Goal: Transaction & Acquisition: Purchase product/service

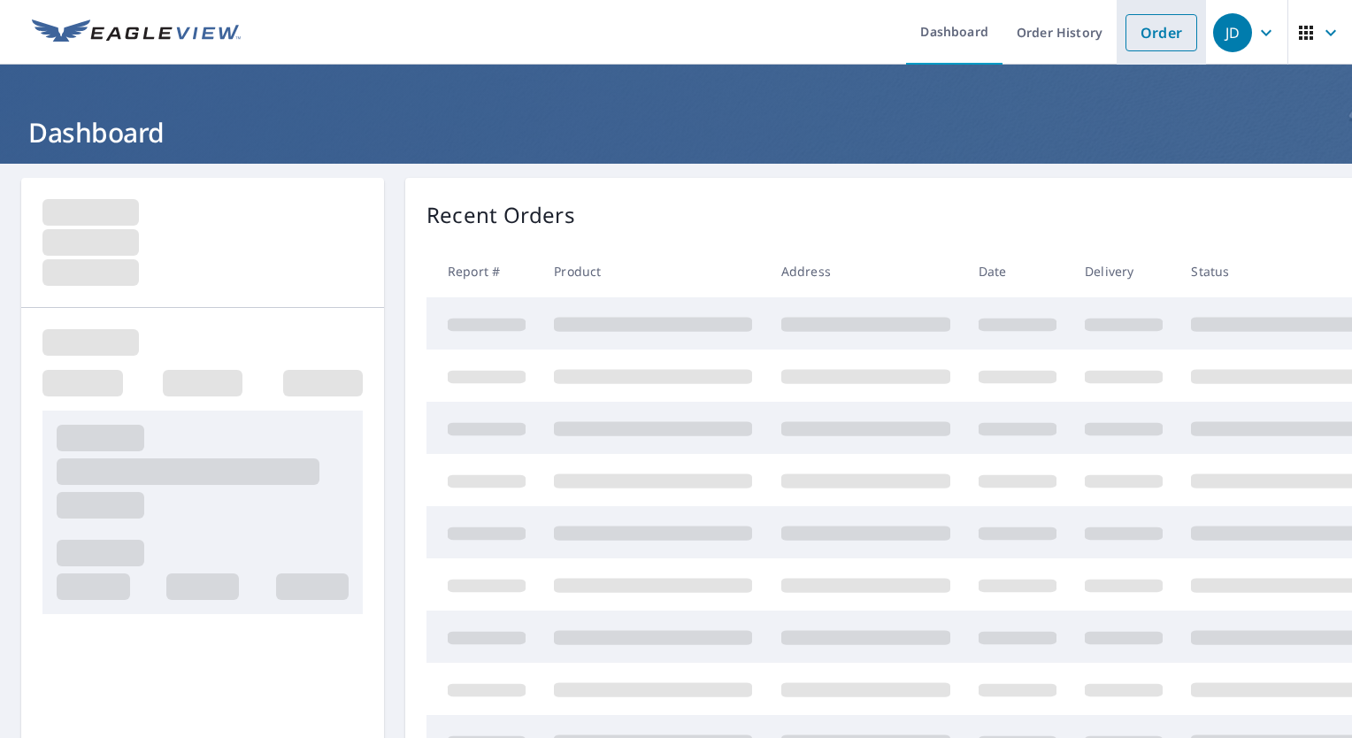
click at [1155, 39] on link "Order" at bounding box center [1161, 32] width 72 height 37
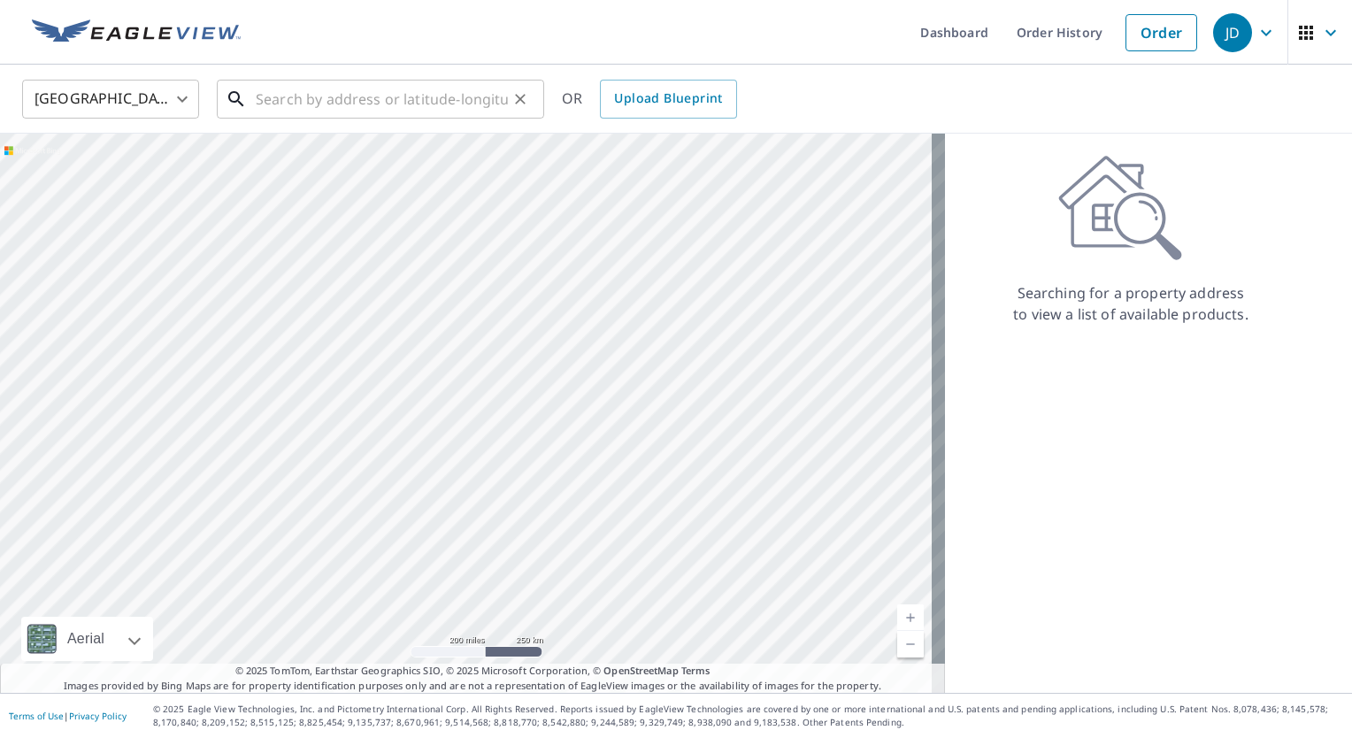
click at [429, 102] on input "text" at bounding box center [382, 99] width 252 height 50
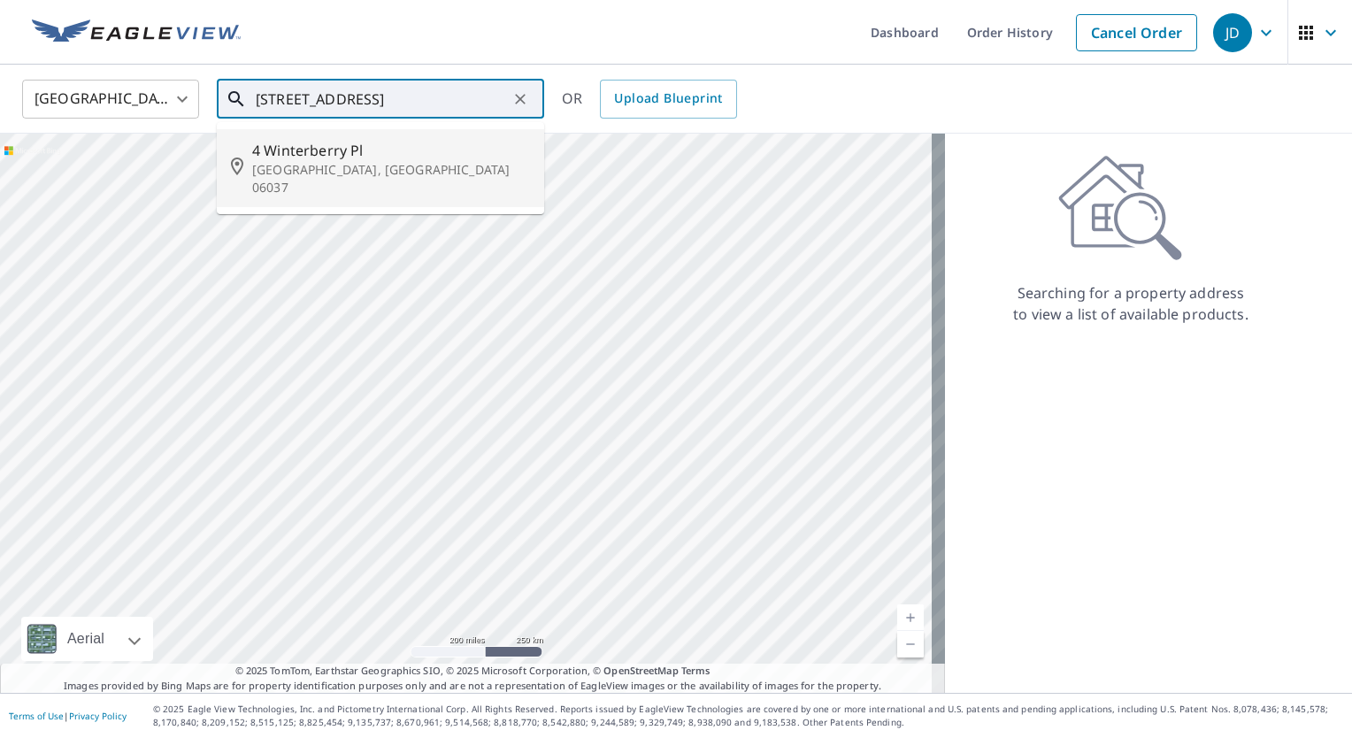
click at [418, 153] on span "4 Winterberry Pl" at bounding box center [391, 150] width 278 height 21
type input "[STREET_ADDRESS]"
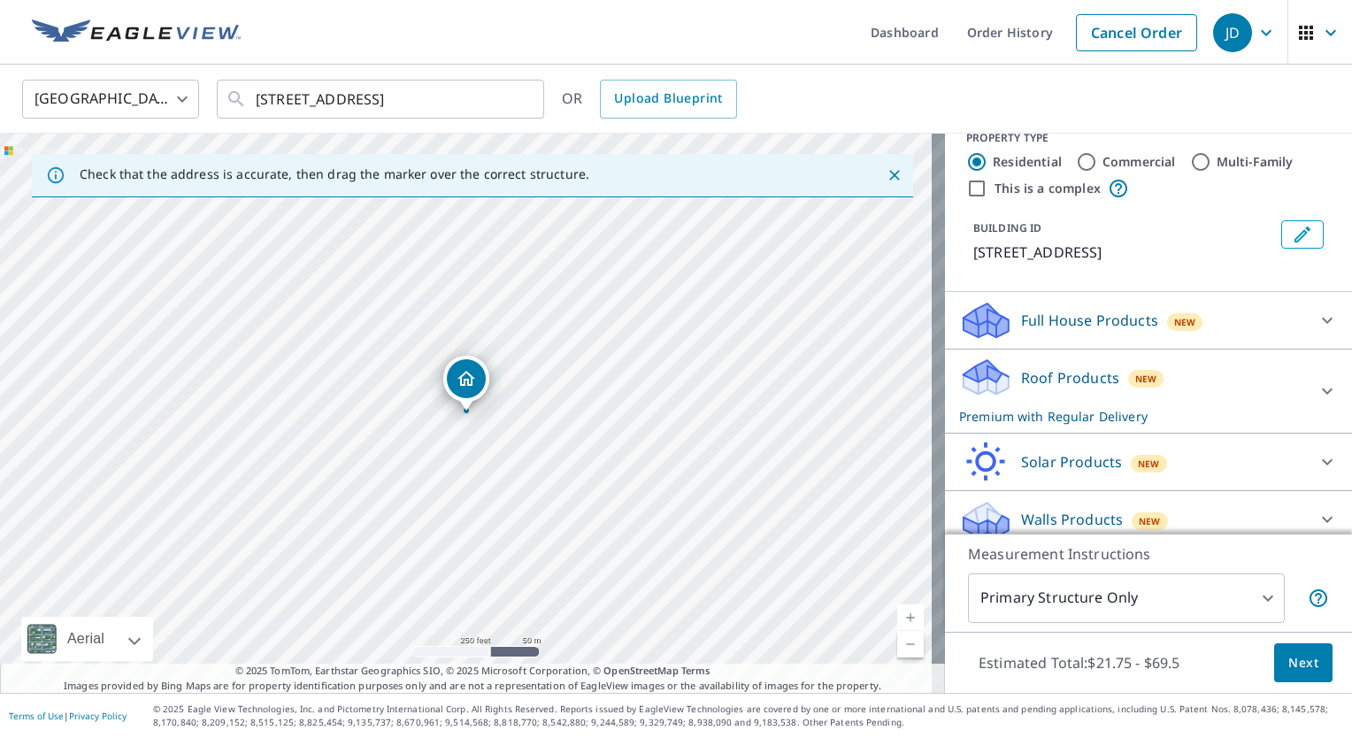
scroll to position [38, 0]
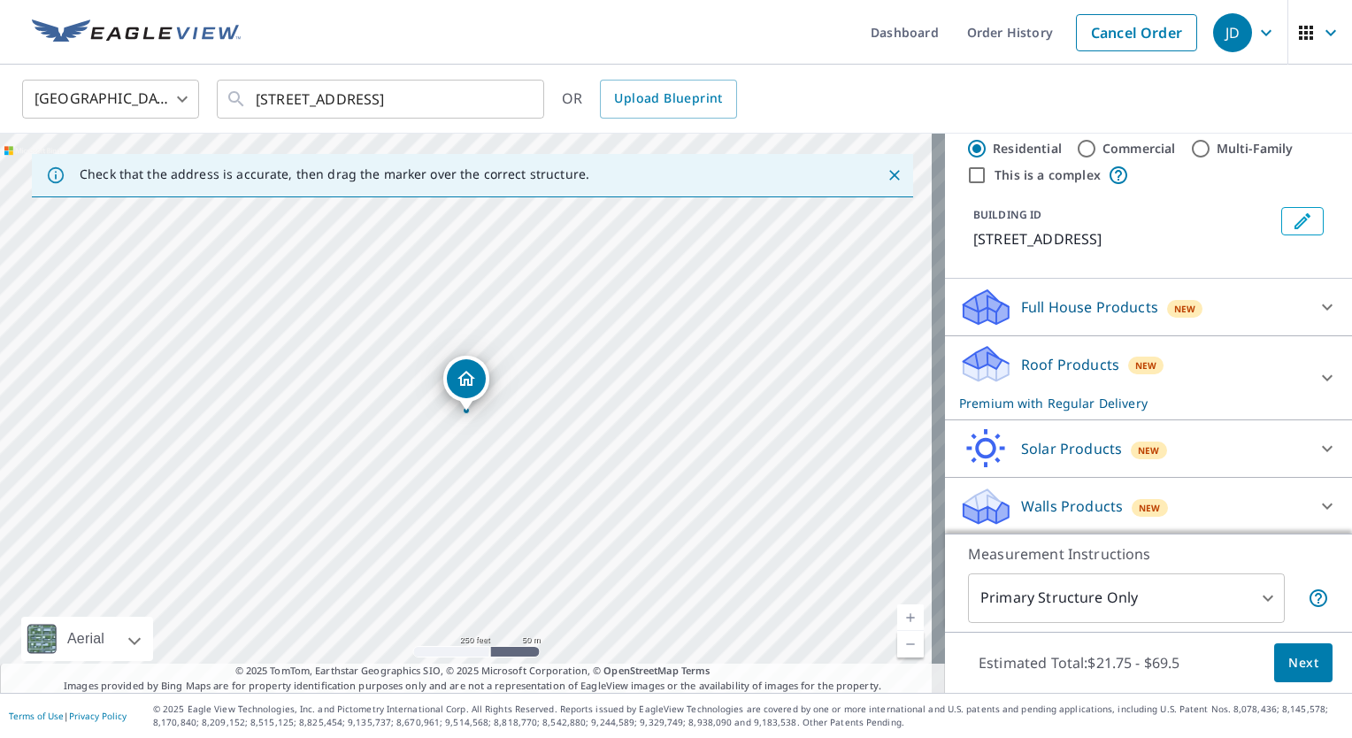
click at [1158, 359] on div "Roof Products New Premium with Regular Delivery" at bounding box center [1132, 377] width 347 height 69
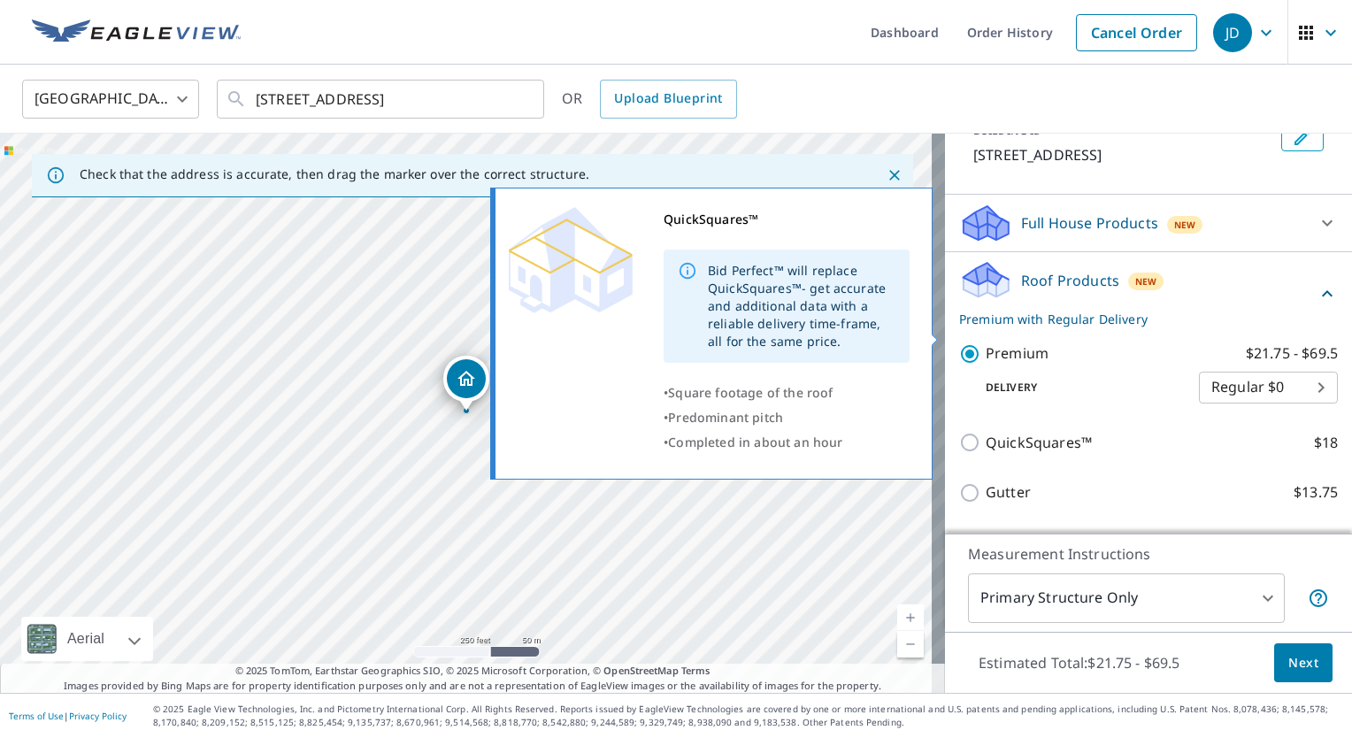
scroll to position [277, 0]
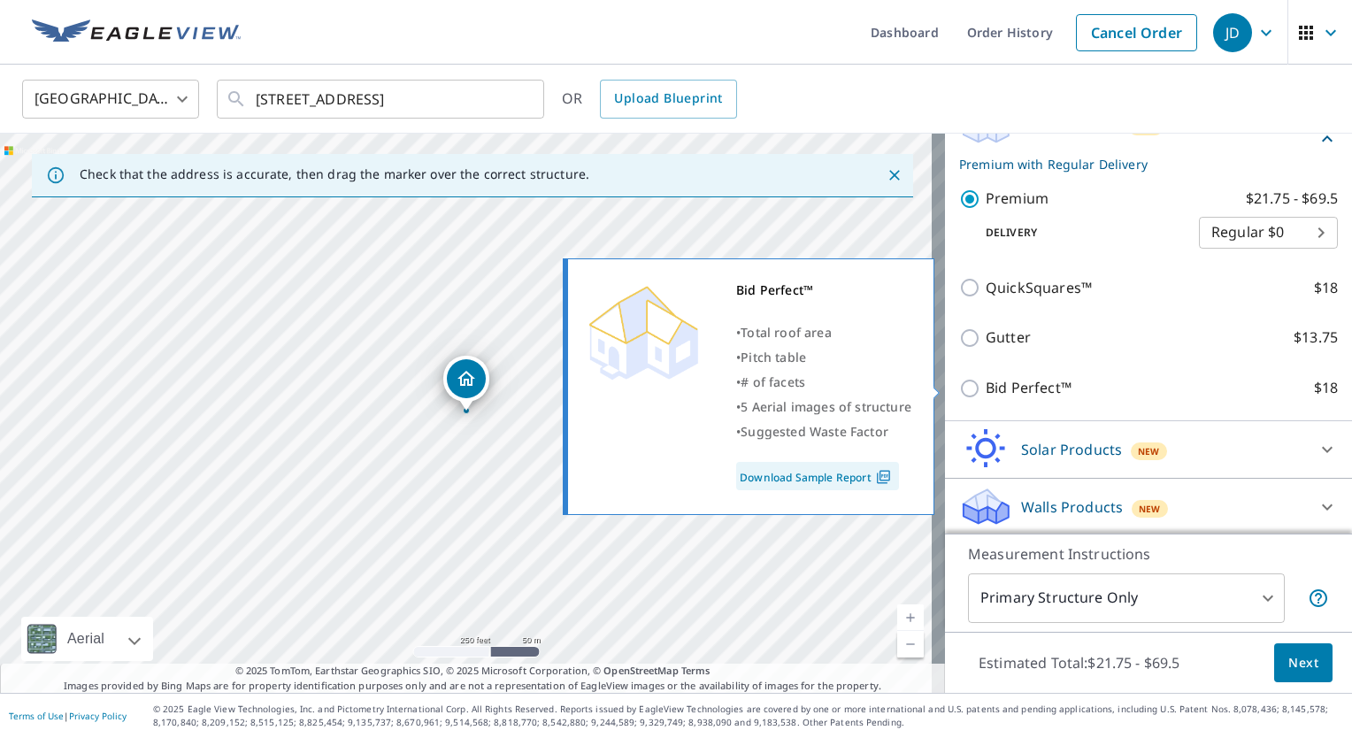
click at [1037, 384] on p "Bid Perfect™" at bounding box center [1029, 388] width 86 height 22
click at [986, 384] on input "Bid Perfect™ $18" at bounding box center [972, 388] width 27 height 21
checkbox input "true"
type input "1"
checkbox input "false"
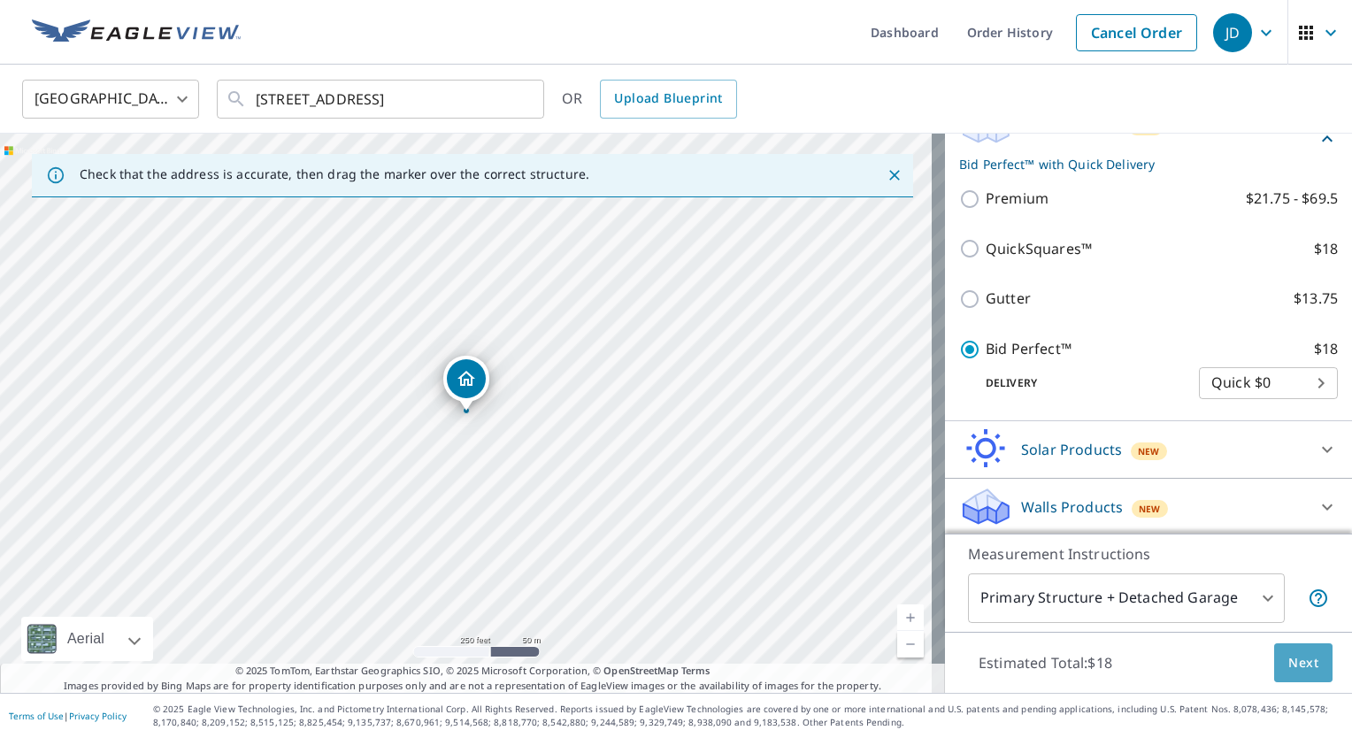
click at [1287, 650] on button "Next" at bounding box center [1303, 663] width 58 height 40
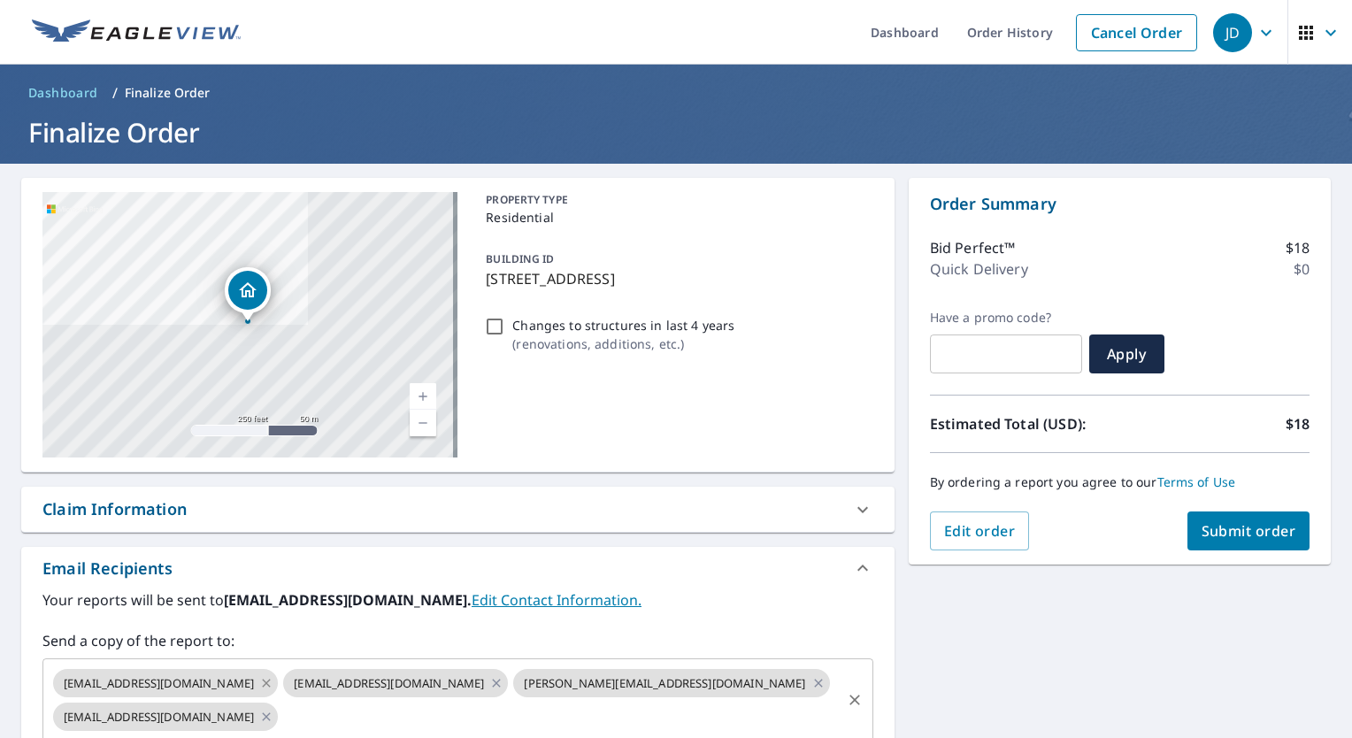
click at [263, 679] on icon at bounding box center [267, 683] width 8 height 8
click at [259, 682] on icon at bounding box center [266, 682] width 14 height 19
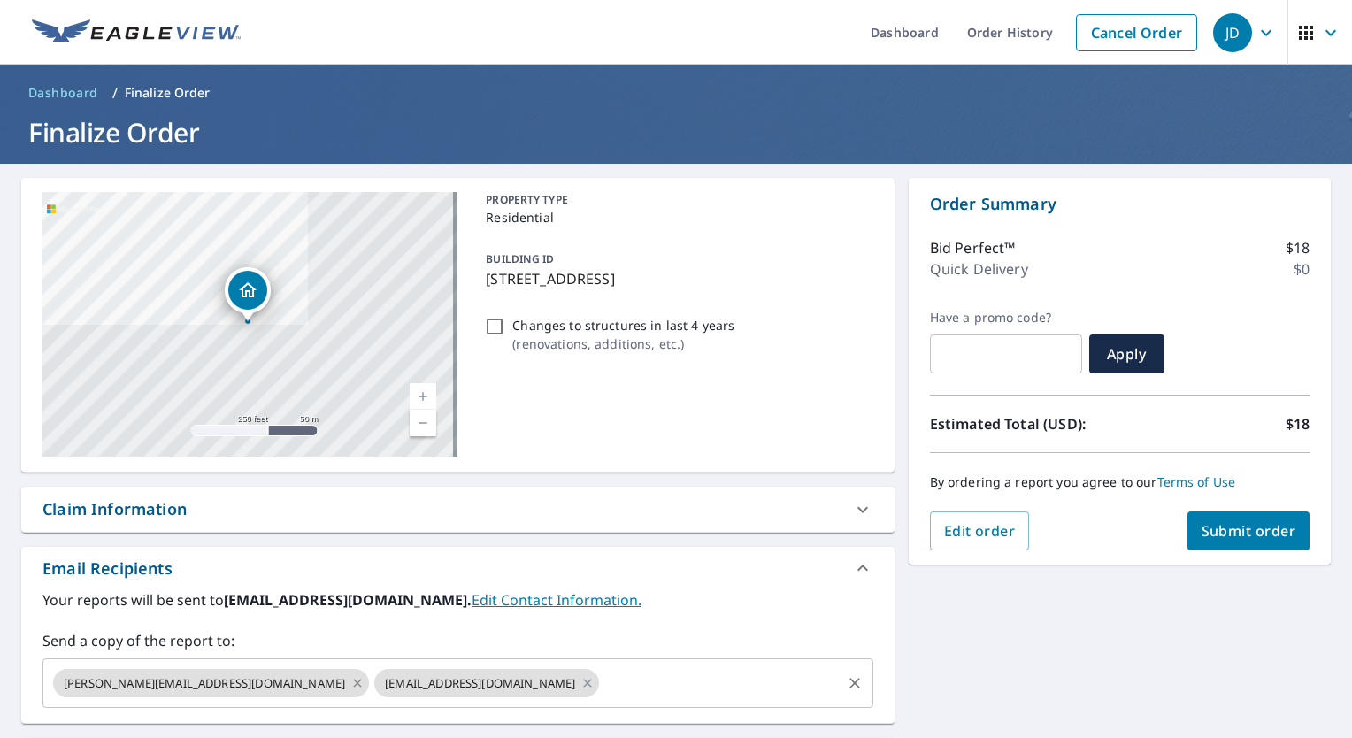
click at [353, 681] on icon at bounding box center [357, 683] width 8 height 8
click at [263, 682] on icon at bounding box center [267, 683] width 8 height 8
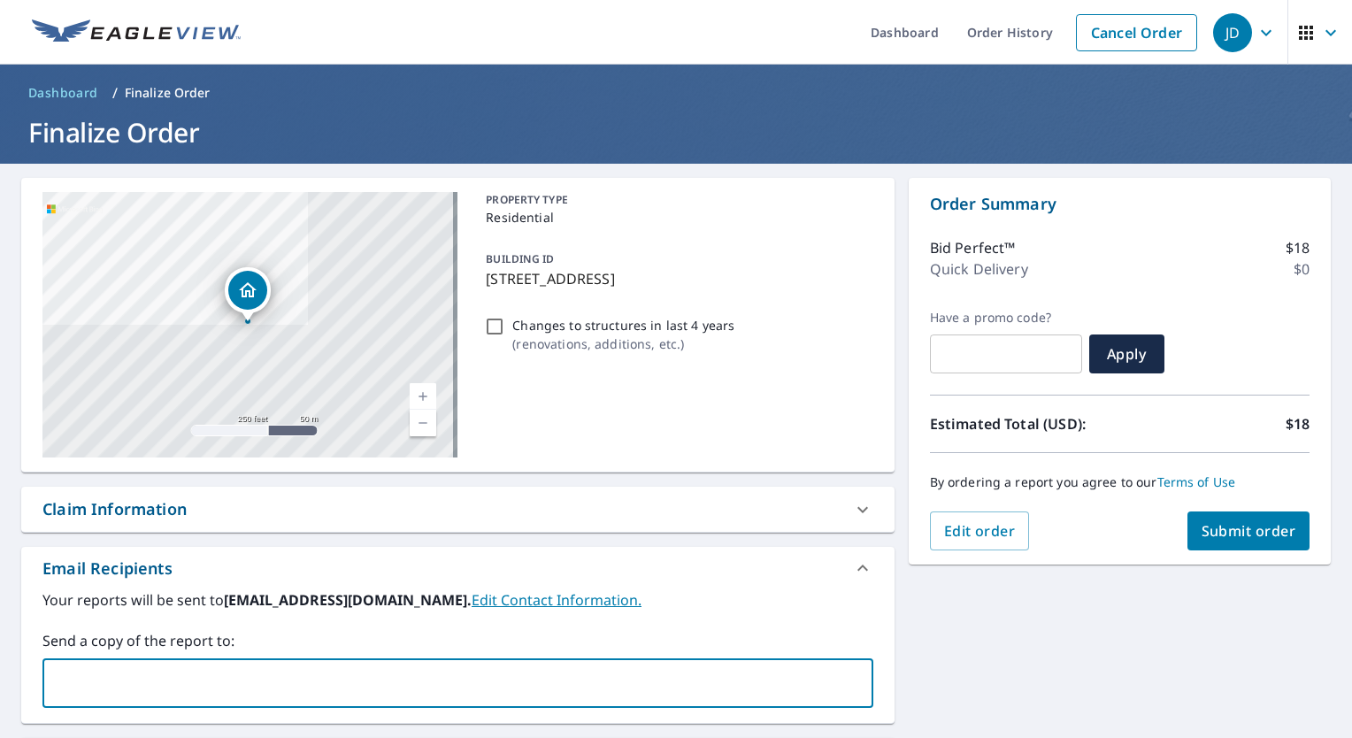
click at [229, 685] on input "text" at bounding box center [444, 683] width 788 height 34
type input "[PERSON_NAME][EMAIL_ADDRESS][DOMAIN_NAME]"
click at [1102, 688] on div "[STREET_ADDRESS] Aerial Road A standard road map Aerial A detailed look from ab…" at bounding box center [676, 538] width 1352 height 749
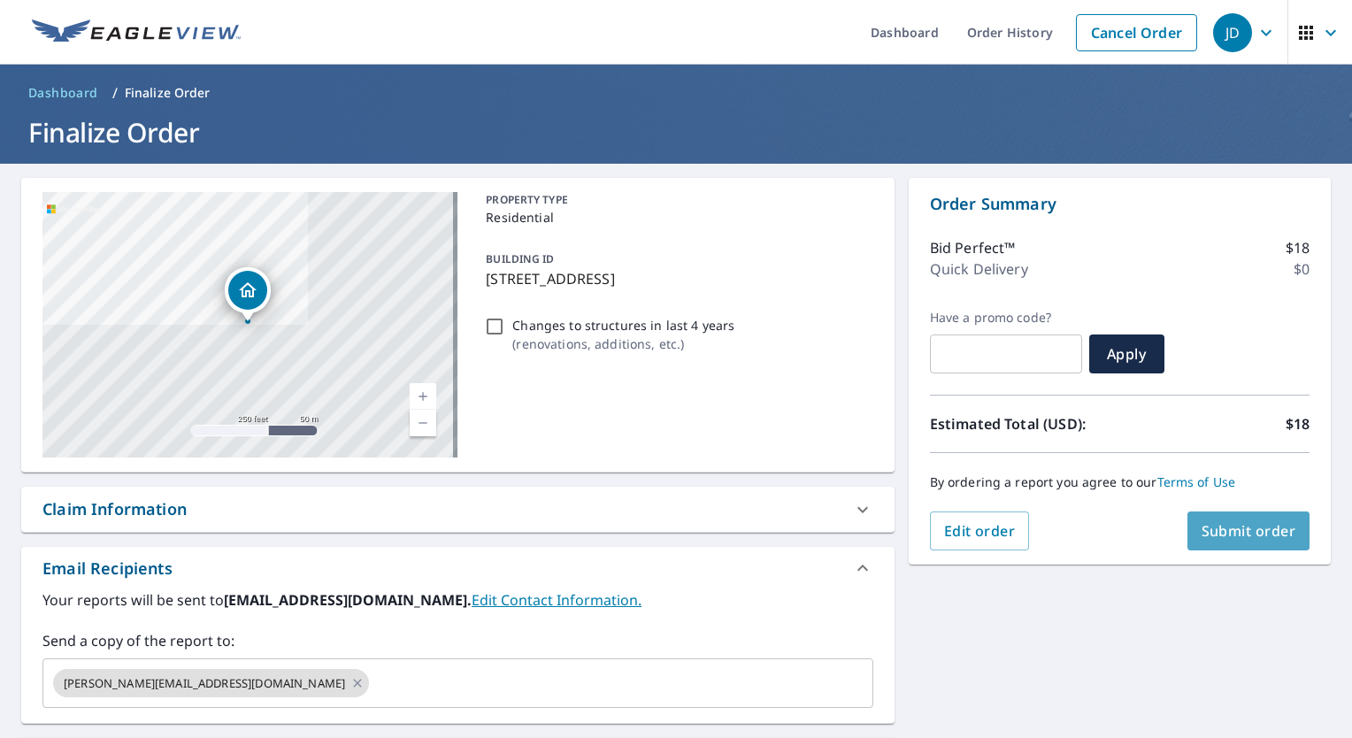
click at [1219, 527] on span "Submit order" at bounding box center [1248, 530] width 95 height 19
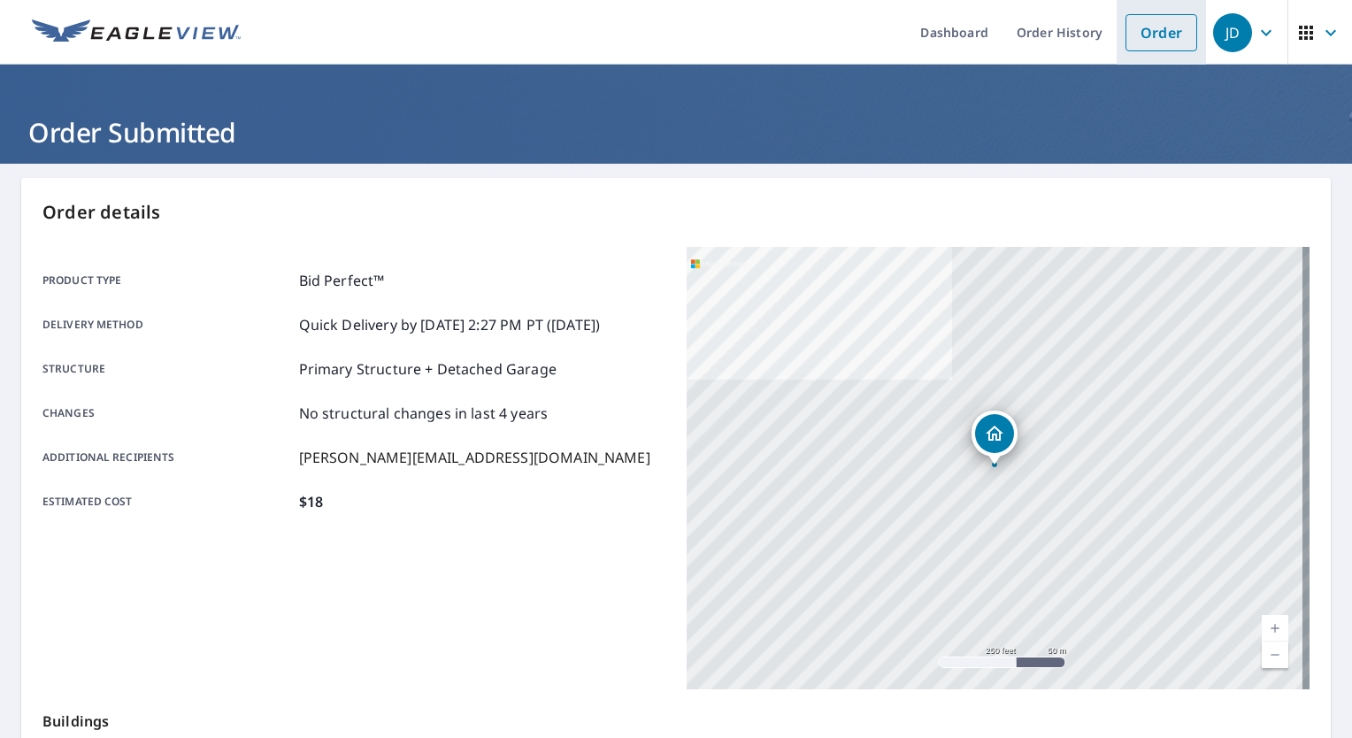
click at [1162, 32] on link "Order" at bounding box center [1161, 32] width 72 height 37
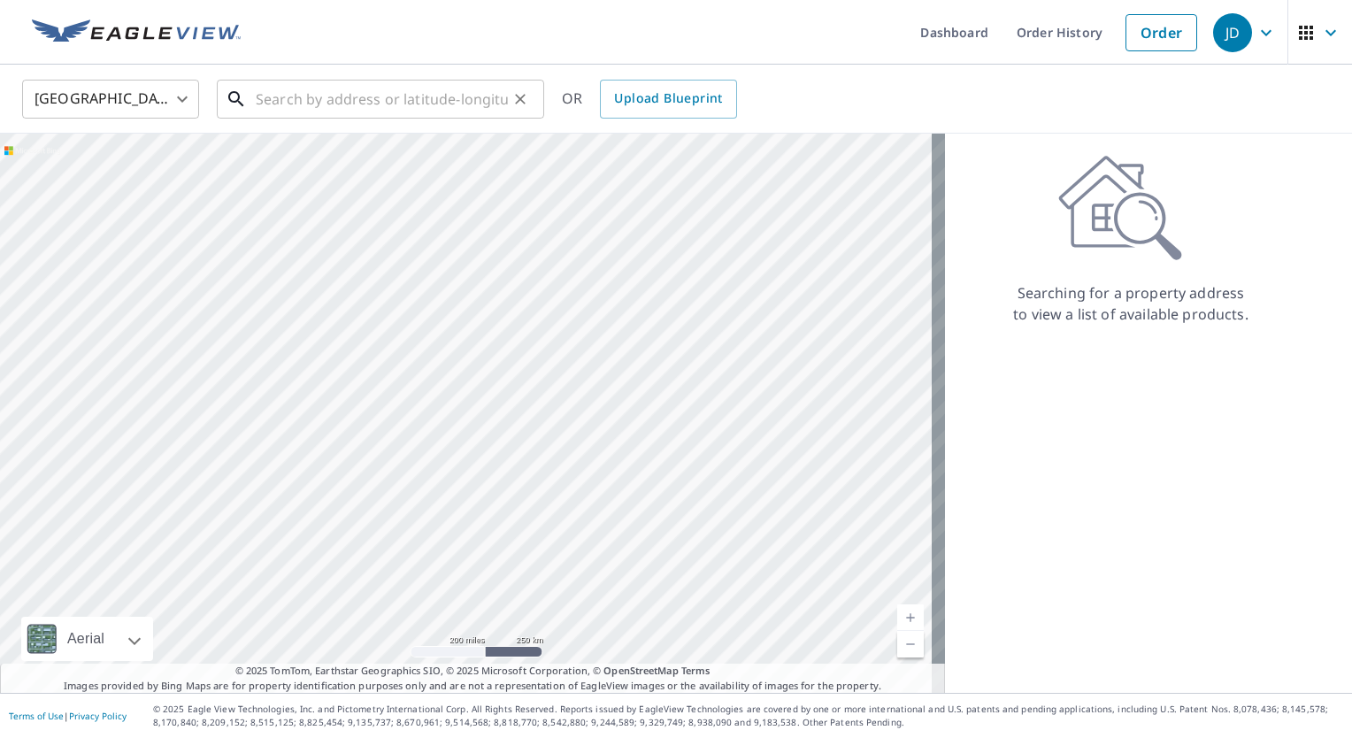
drag, startPoint x: 382, startPoint y: 101, endPoint x: 372, endPoint y: 95, distance: 11.5
click at [378, 99] on input "text" at bounding box center [382, 99] width 252 height 50
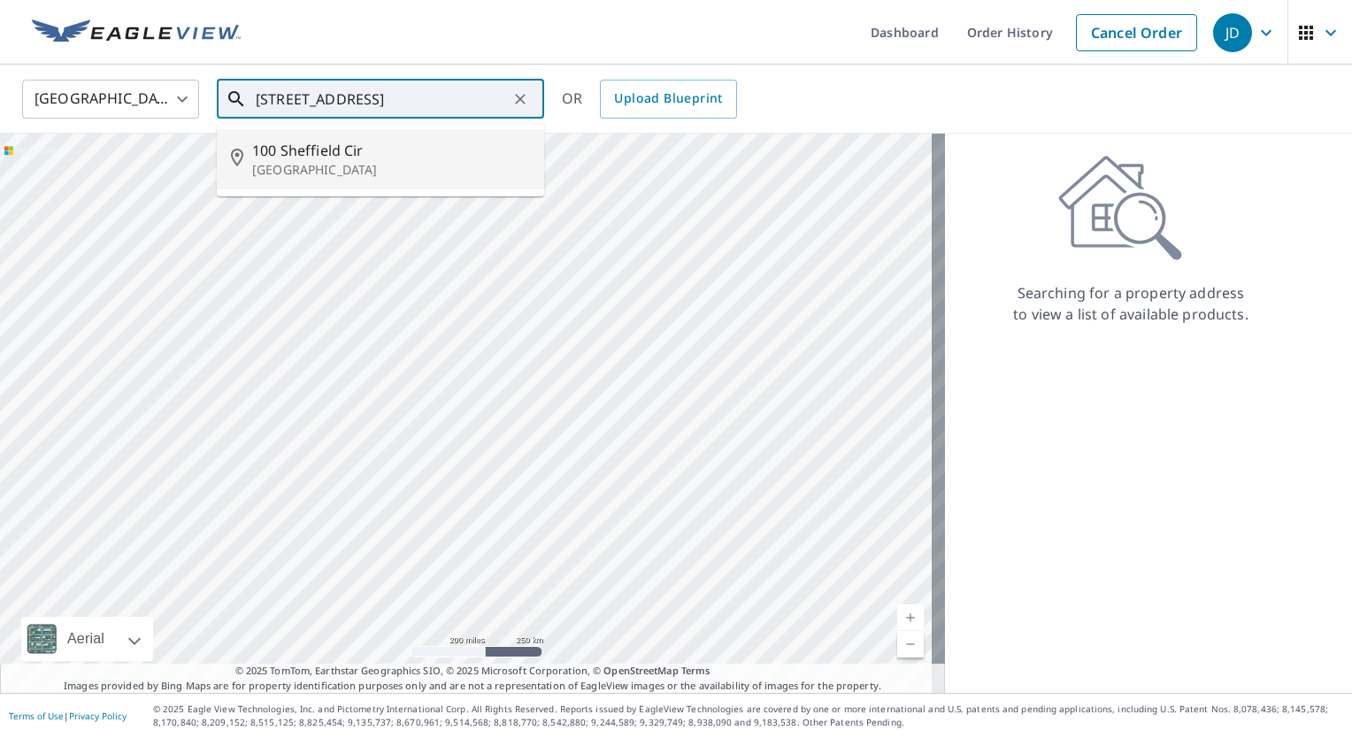
click at [412, 148] on span "100 Sheffield Cir" at bounding box center [391, 150] width 278 height 21
type input "[STREET_ADDRESS]"
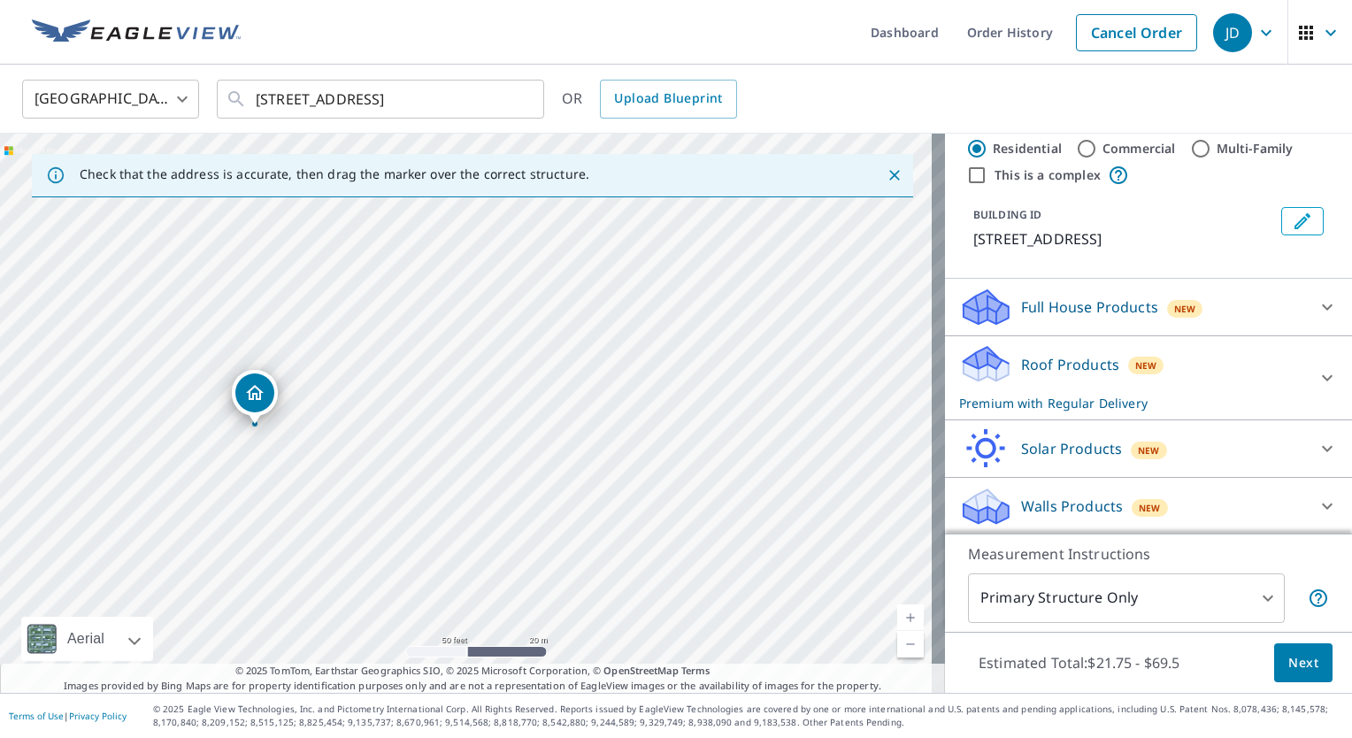
click at [1179, 358] on div "Roof Products New Premium with Regular Delivery" at bounding box center [1132, 377] width 347 height 69
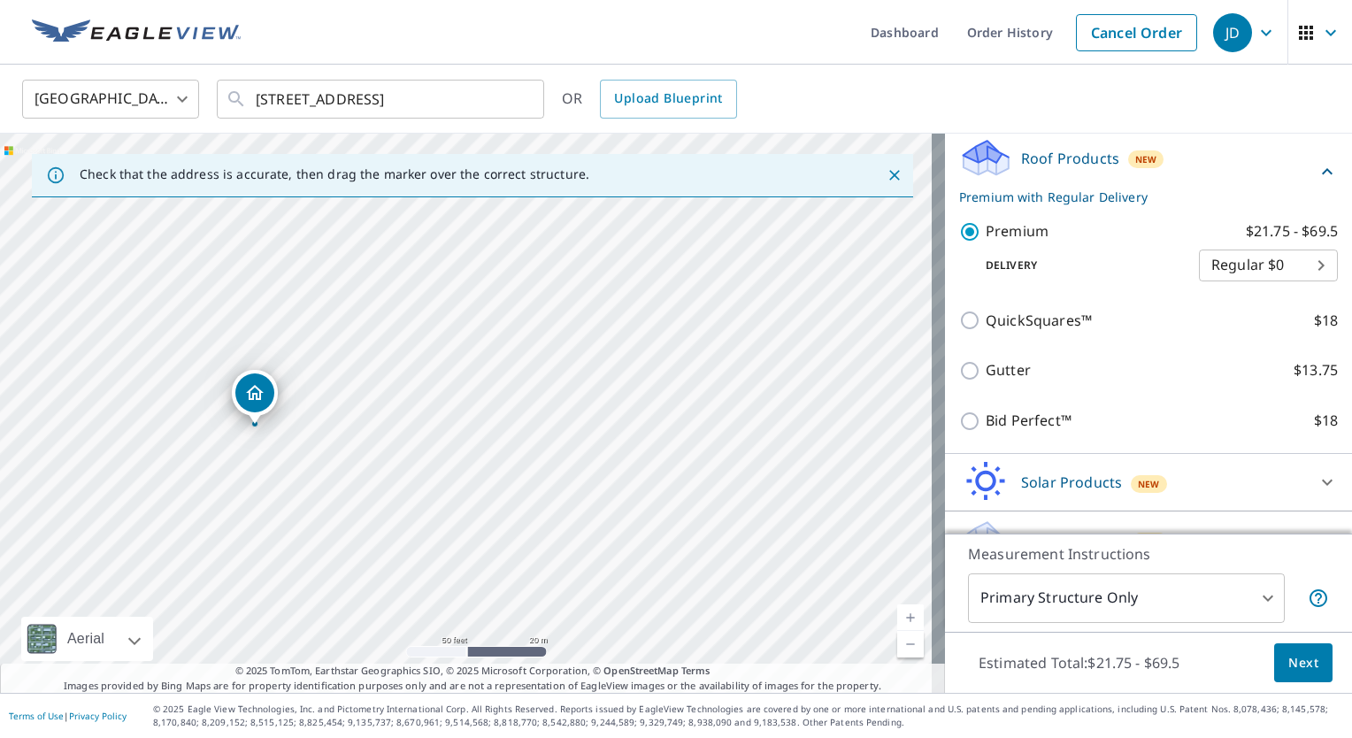
scroll to position [277, 0]
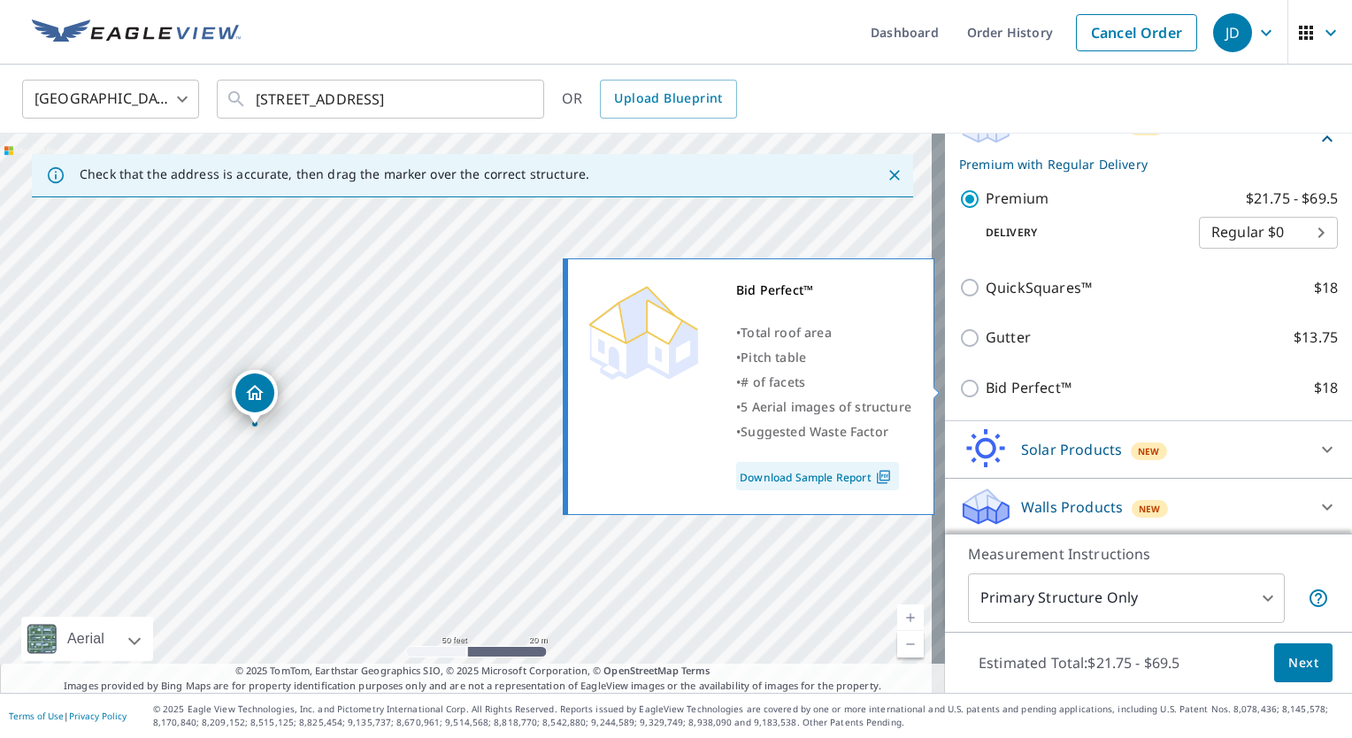
click at [1016, 388] on p "Bid Perfect™" at bounding box center [1029, 388] width 86 height 22
click at [986, 388] on input "Bid Perfect™ $18" at bounding box center [972, 388] width 27 height 21
checkbox input "true"
type input "1"
checkbox input "false"
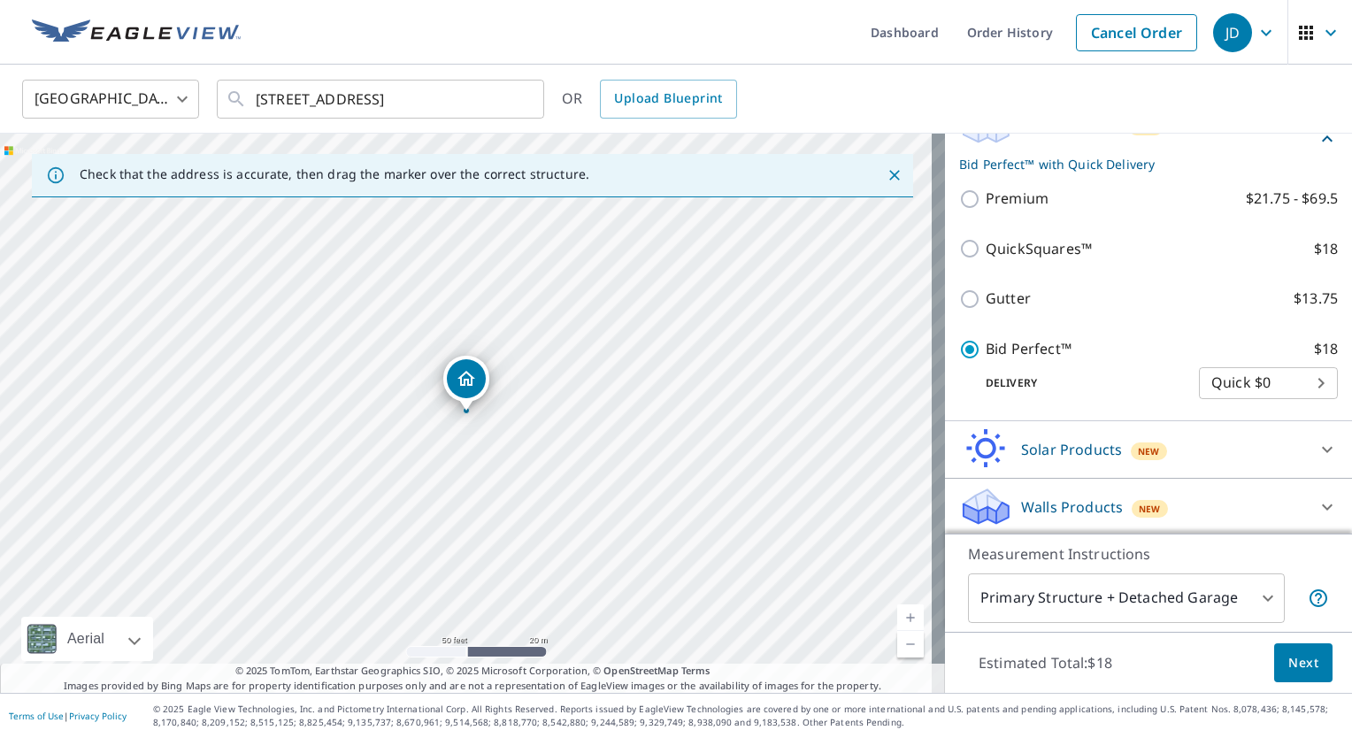
click at [1300, 657] on span "Next" at bounding box center [1303, 663] width 30 height 22
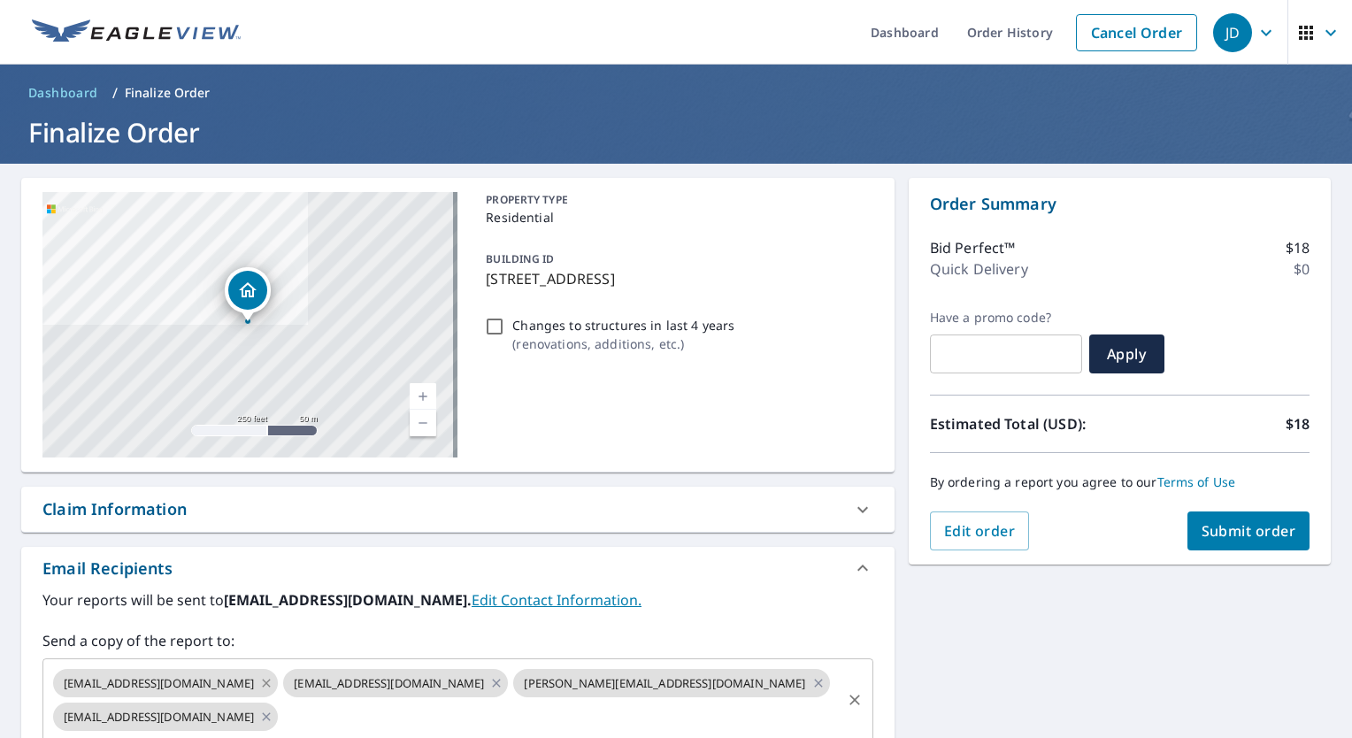
click at [259, 678] on icon at bounding box center [266, 682] width 14 height 19
click at [259, 684] on icon at bounding box center [266, 682] width 14 height 19
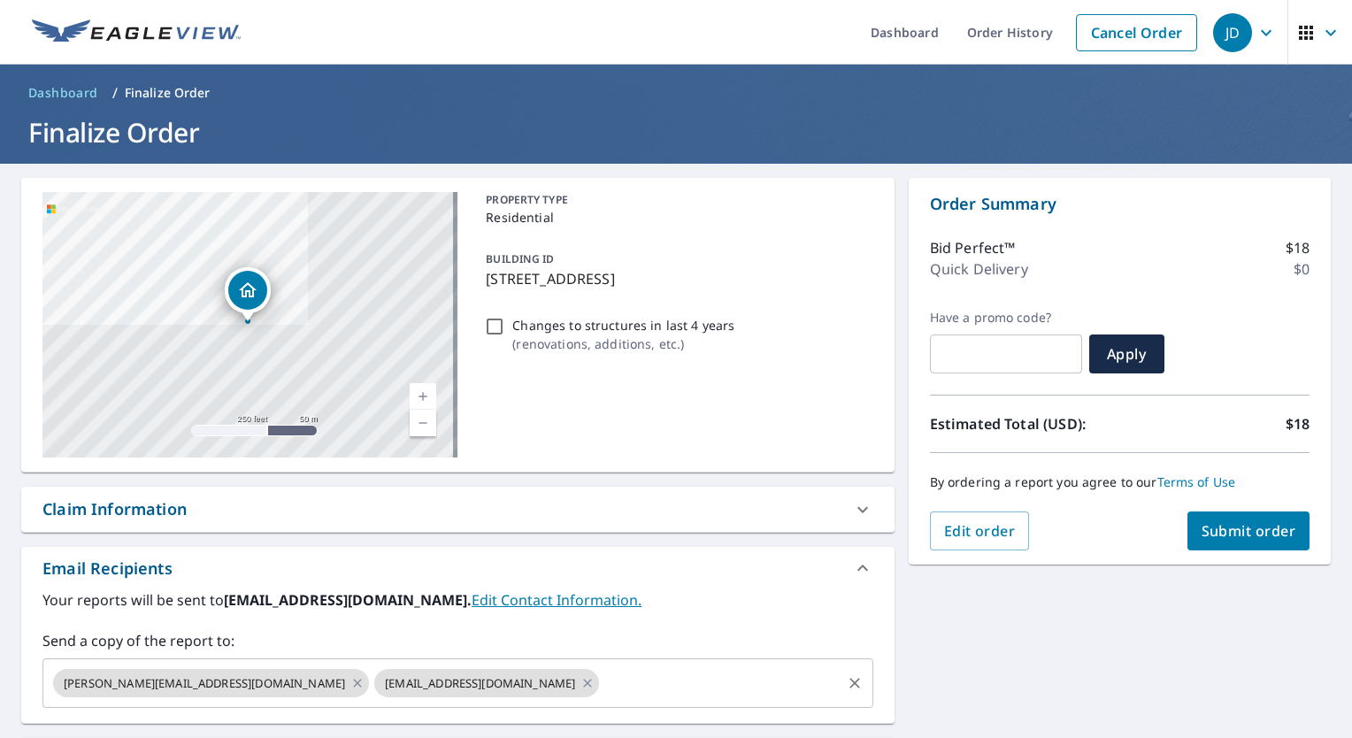
click at [353, 681] on icon at bounding box center [357, 683] width 8 height 8
click at [259, 685] on icon at bounding box center [266, 682] width 14 height 19
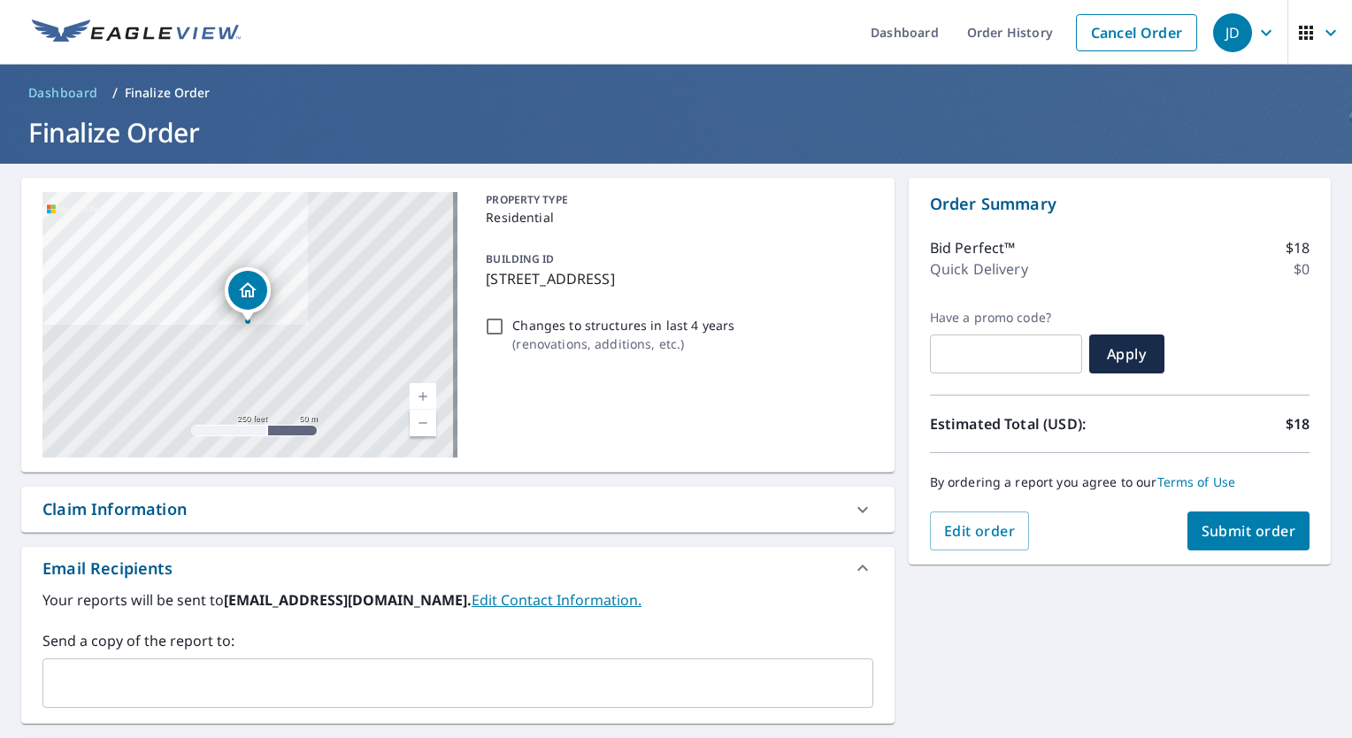
click at [247, 682] on input "text" at bounding box center [444, 683] width 788 height 34
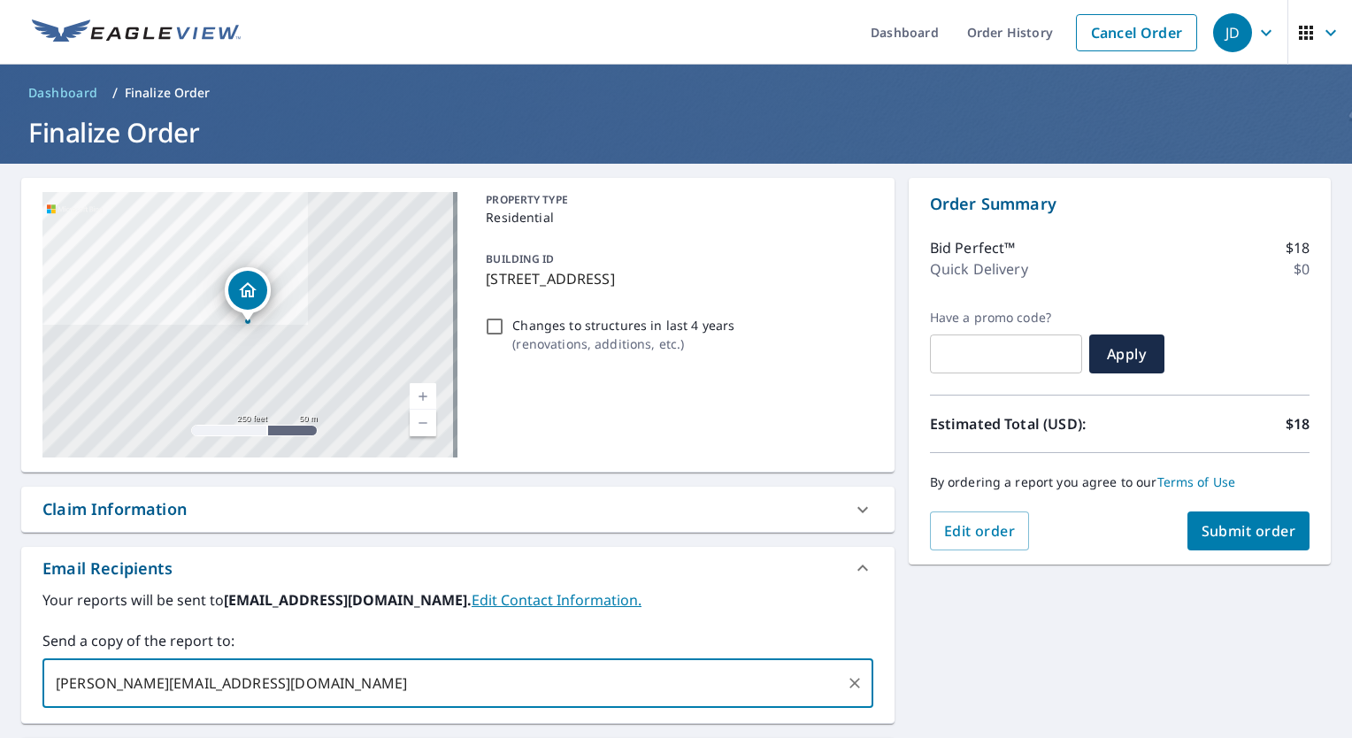
type input "[PERSON_NAME][EMAIL_ADDRESS][DOMAIN_NAME]"
click at [1009, 671] on div "[STREET_ADDRESS] Aerial Road A standard road map Aerial A detailed look from ab…" at bounding box center [676, 538] width 1352 height 749
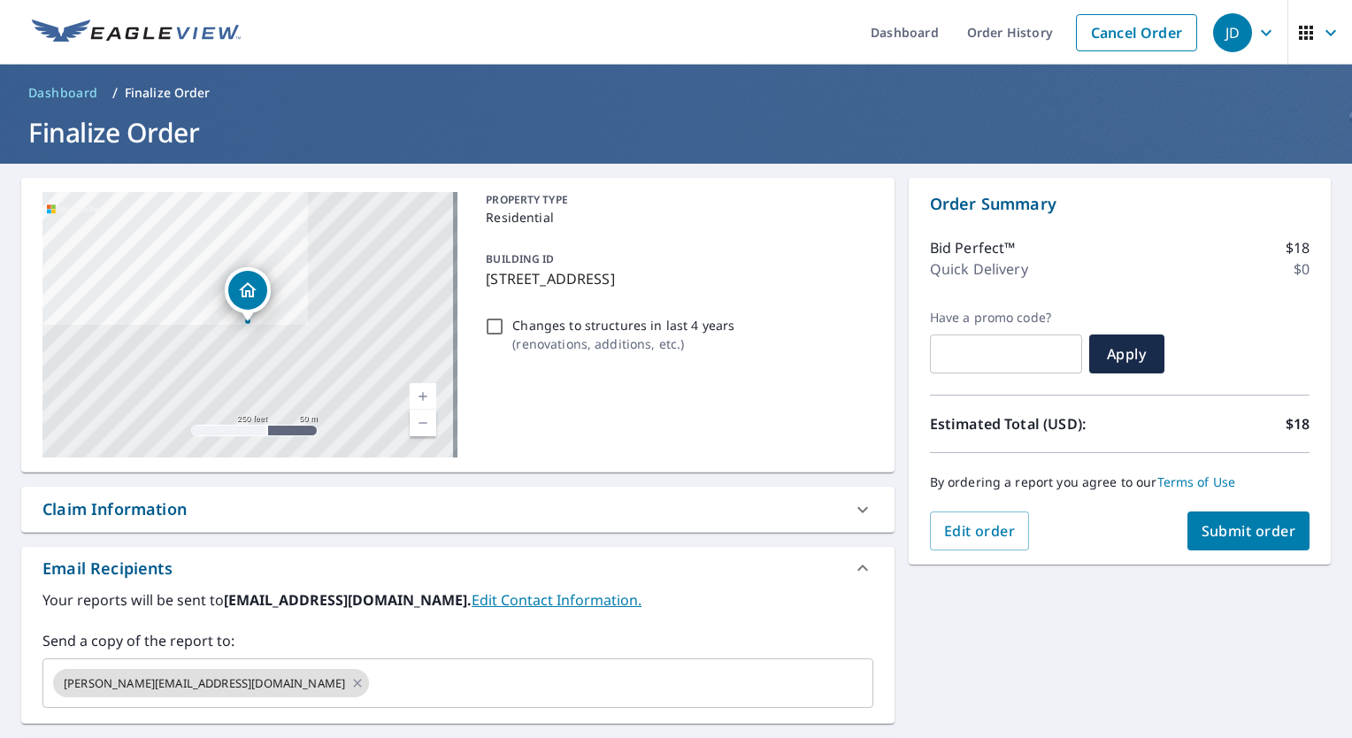
click at [1216, 529] on span "Submit order" at bounding box center [1248, 530] width 95 height 19
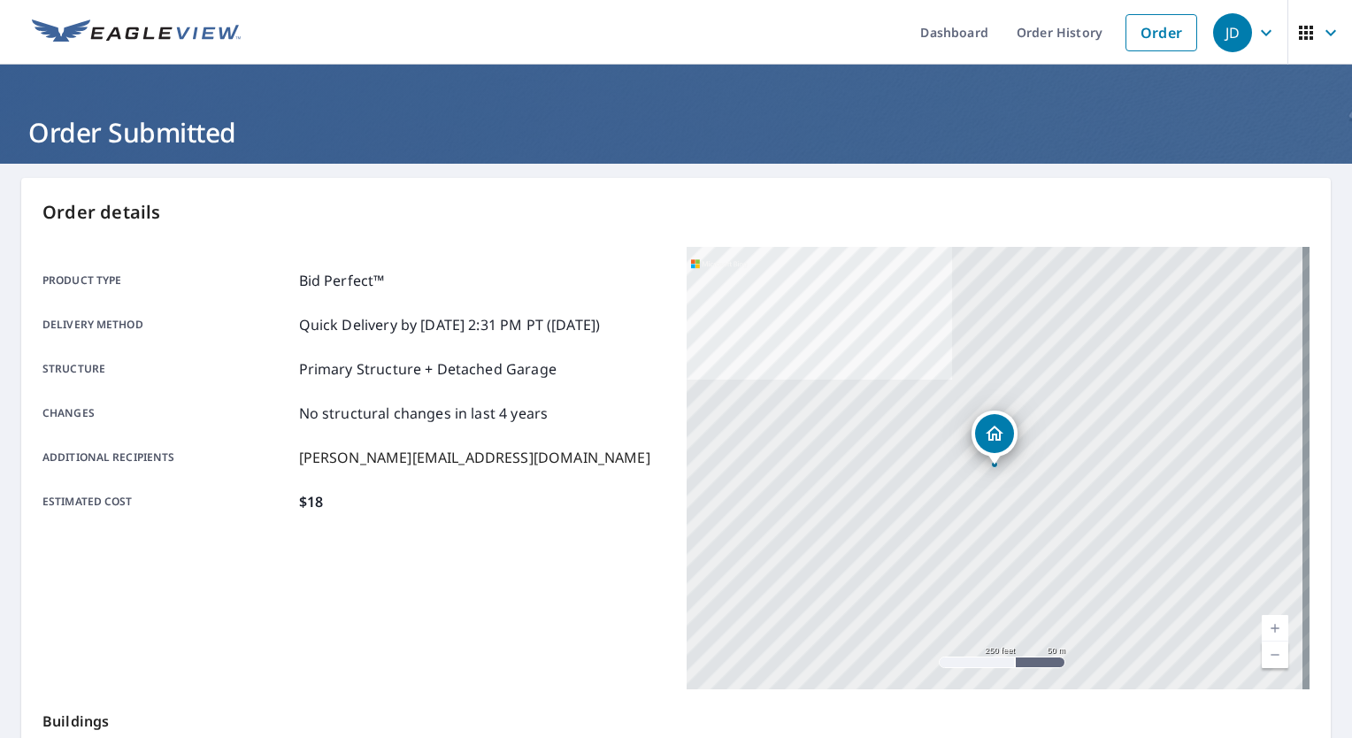
click at [1257, 34] on icon "button" at bounding box center [1265, 32] width 21 height 21
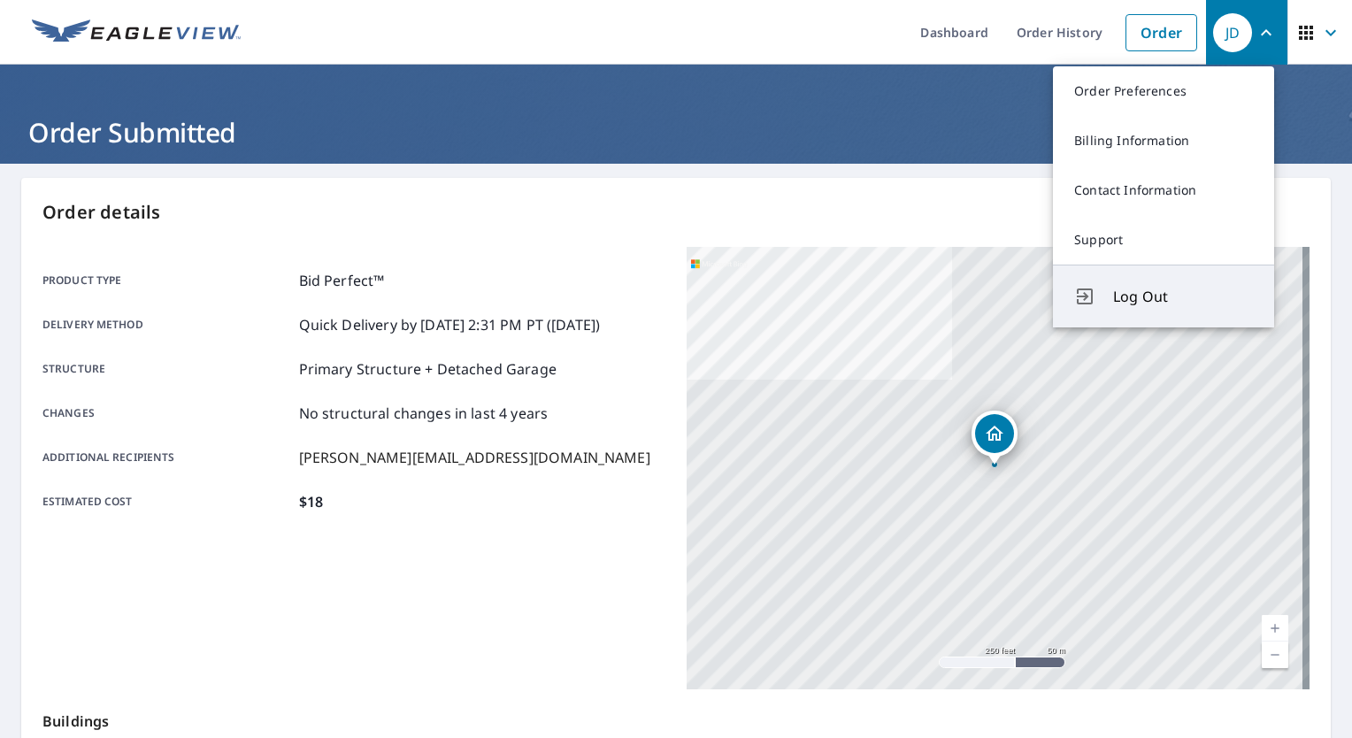
click at [1135, 306] on span "Log Out" at bounding box center [1183, 296] width 140 height 21
